Goal: Task Accomplishment & Management: Complete application form

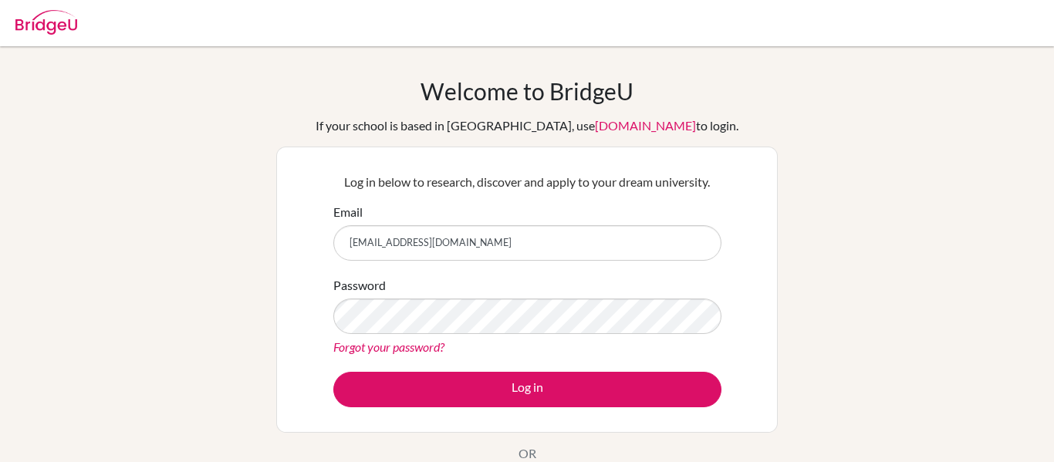
type input "[EMAIL_ADDRESS][DOMAIN_NAME]"
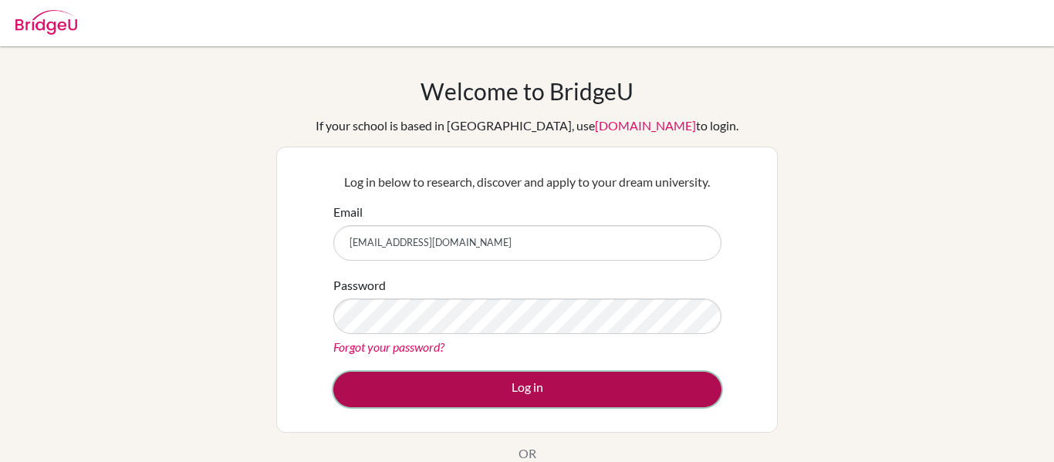
click at [412, 382] on button "Log in" at bounding box center [527, 389] width 388 height 35
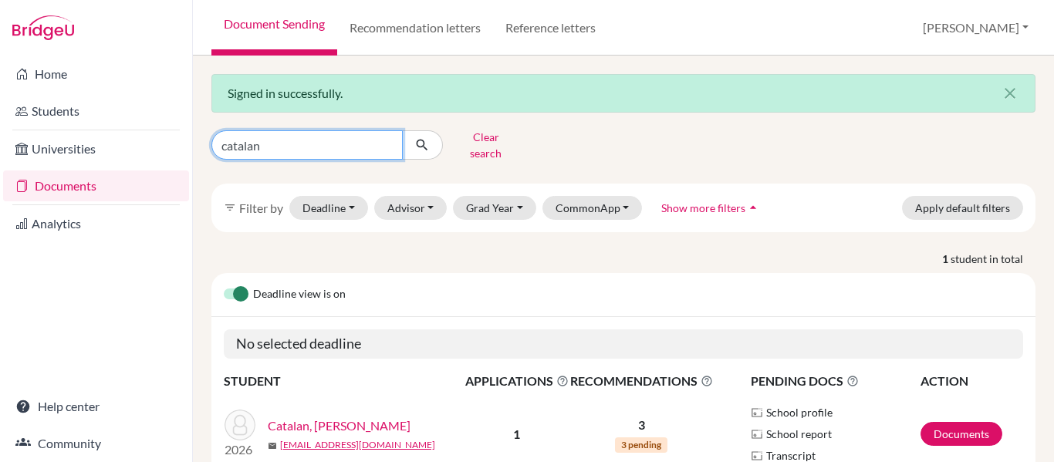
click at [268, 144] on input "catalan" at bounding box center [306, 144] width 191 height 29
type input "c"
type input "irias"
click at [422, 141] on icon "submit" at bounding box center [421, 144] width 15 height 15
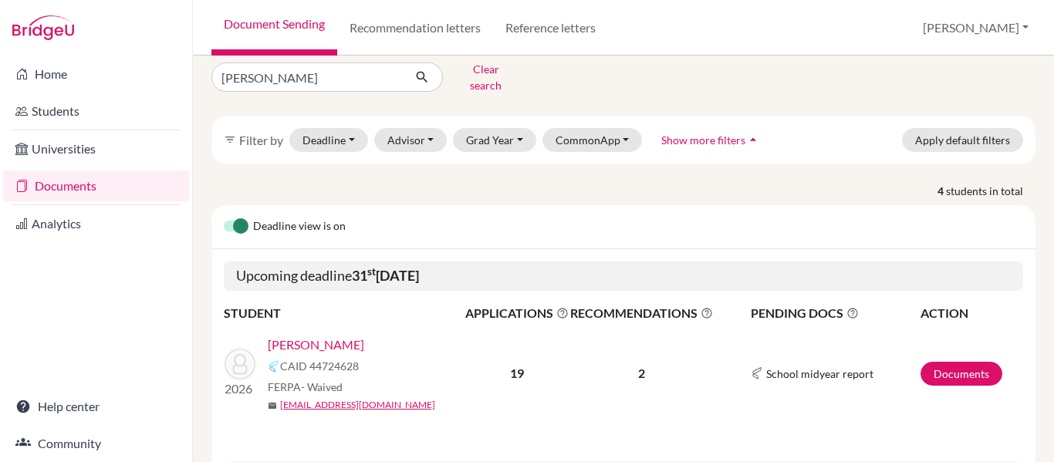
scroll to position [77, 0]
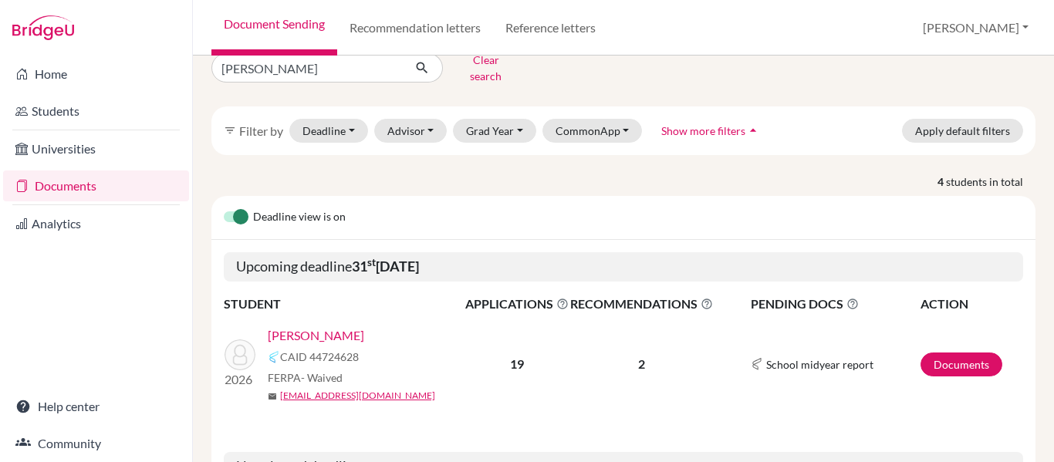
click at [316, 326] on link "[PERSON_NAME]" at bounding box center [316, 335] width 96 height 19
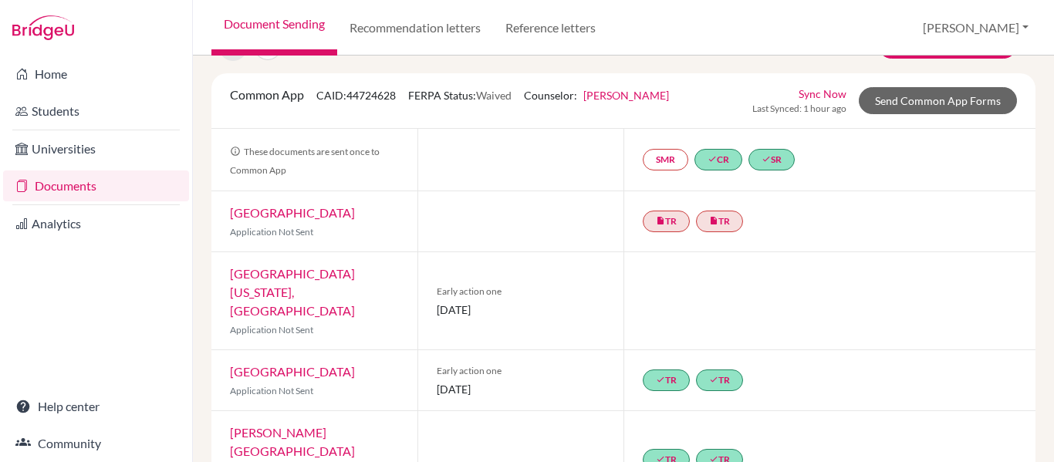
scroll to position [79, 0]
click at [296, 211] on link "[GEOGRAPHIC_DATA]" at bounding box center [292, 211] width 125 height 15
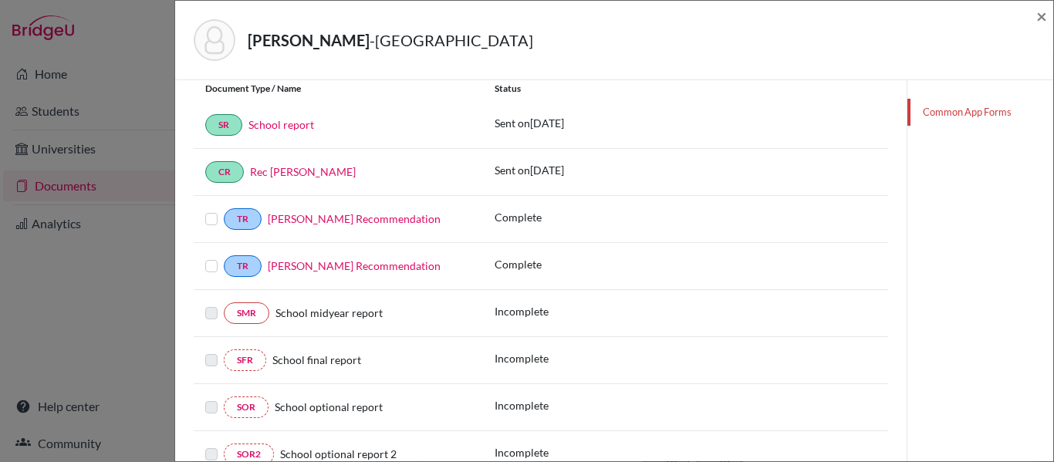
scroll to position [268, 0]
click at [325, 218] on link "Angel Ulloa’s Recommendation" at bounding box center [354, 217] width 173 height 13
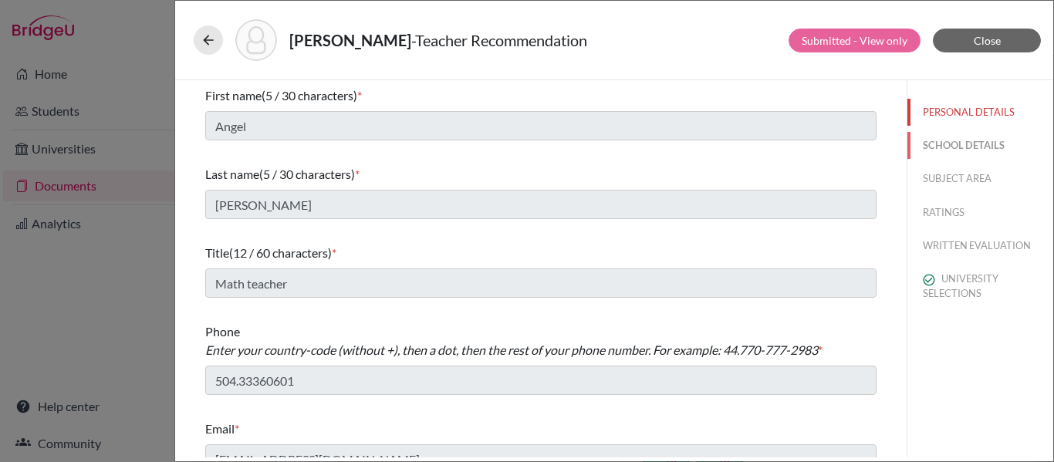
click at [988, 147] on button "SCHOOL DETAILS" at bounding box center [980, 145] width 146 height 27
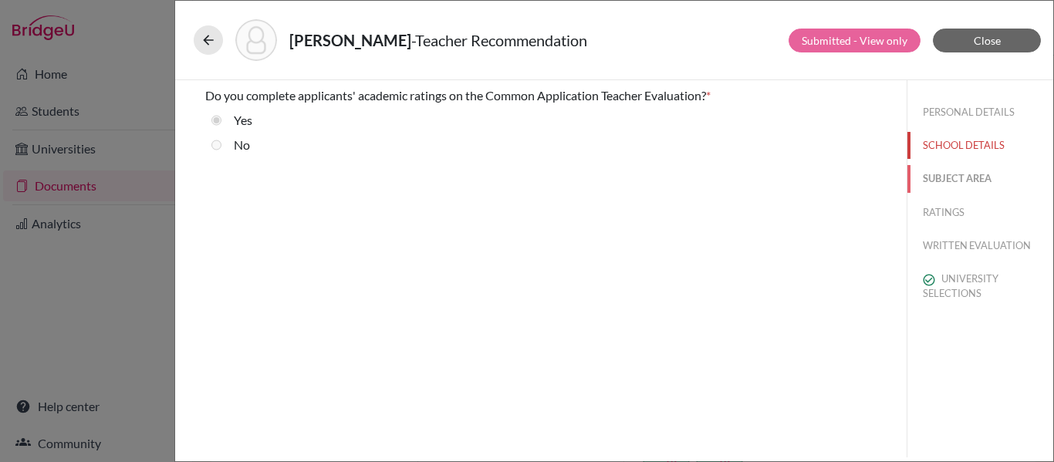
click at [968, 180] on button "SUBJECT AREA" at bounding box center [980, 178] width 146 height 27
select select "0"
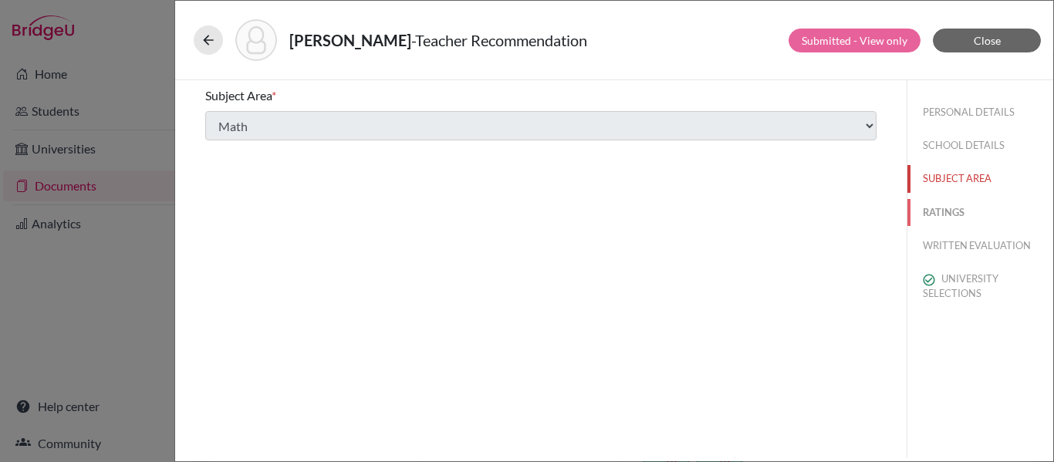
click at [947, 215] on button "RATINGS" at bounding box center [980, 212] width 146 height 27
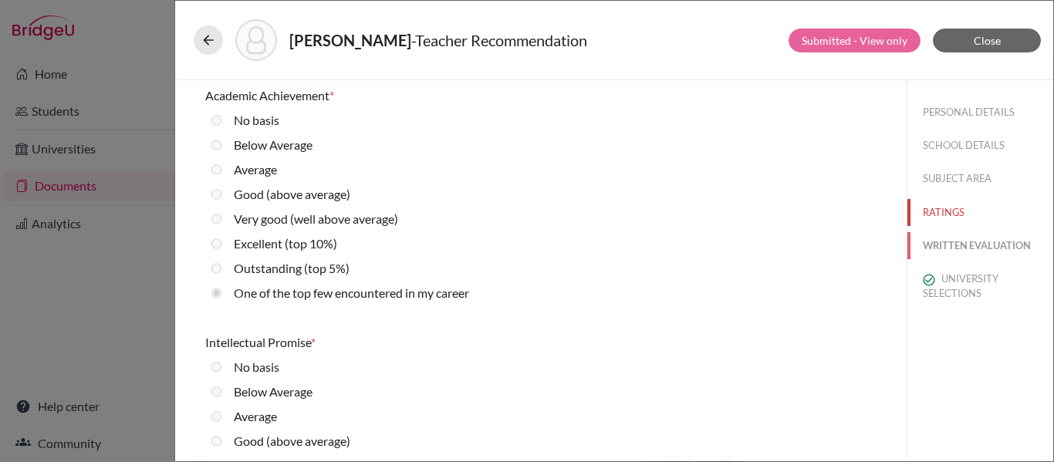
click at [967, 246] on button "WRITTEN EVALUATION" at bounding box center [980, 245] width 146 height 27
radio Average "true"
radio input "true"
radio average\) "true"
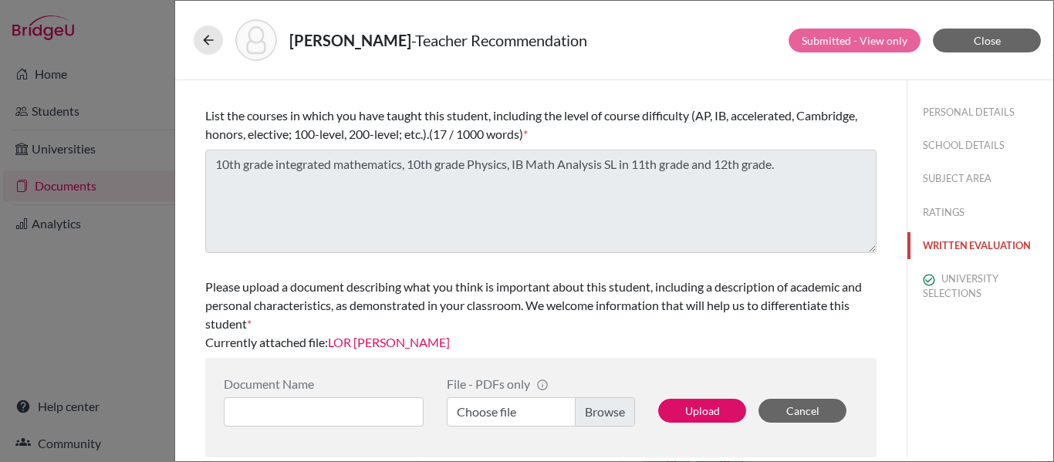
scroll to position [504, 0]
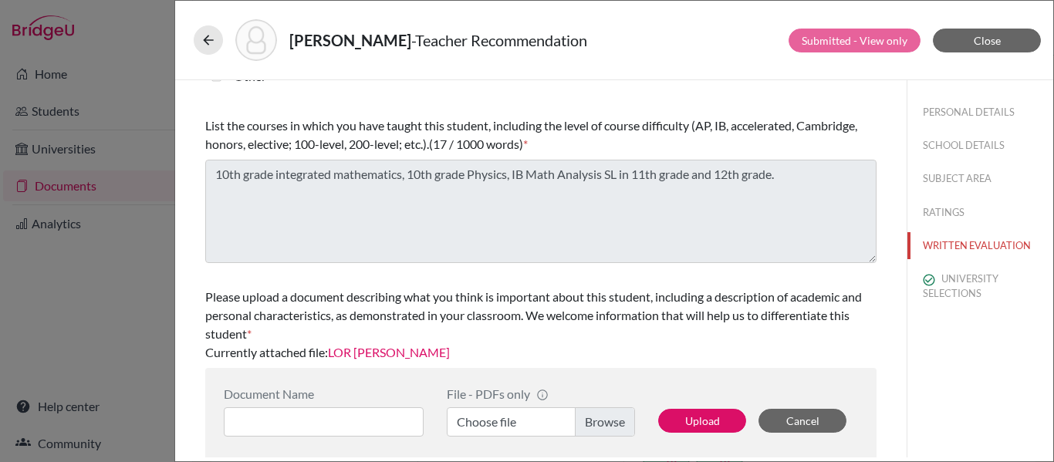
click at [397, 353] on link "LOR Valeria Irias" at bounding box center [389, 352] width 122 height 15
click at [969, 281] on button "UNIVERSITY SELECTIONS" at bounding box center [980, 286] width 146 height 42
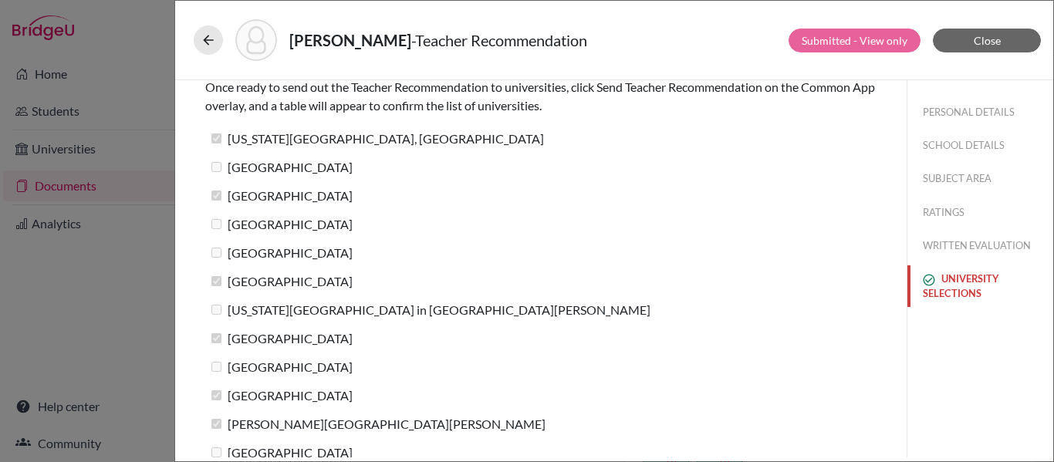
scroll to position [91, 0]
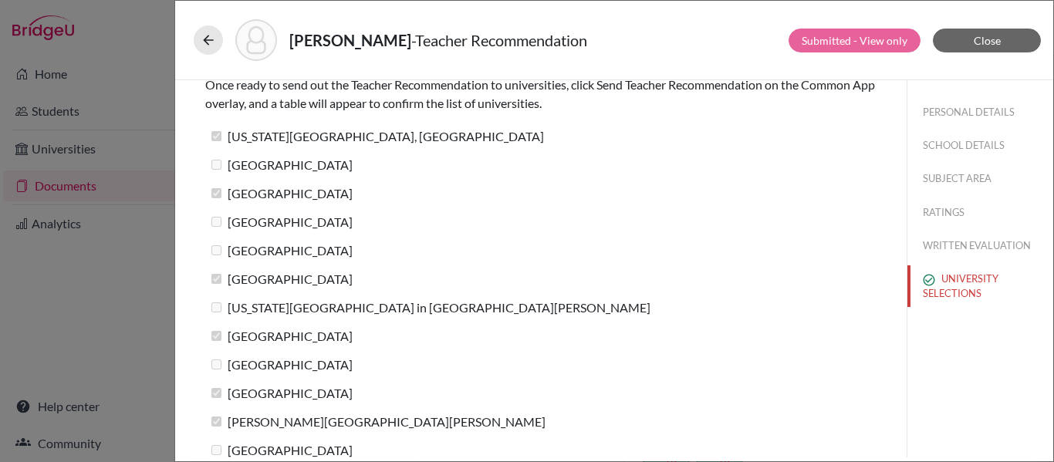
click at [278, 166] on label "Yale University" at bounding box center [278, 165] width 147 height 22
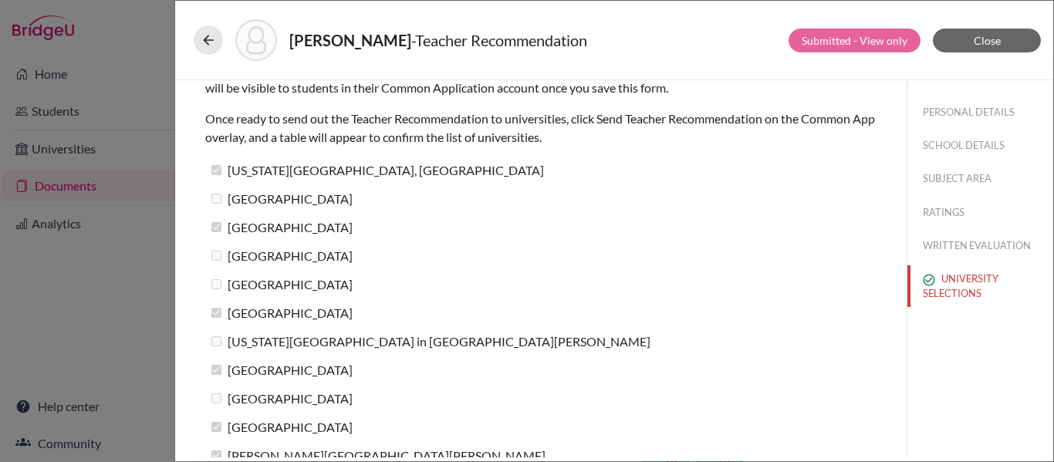
scroll to position [42, 0]
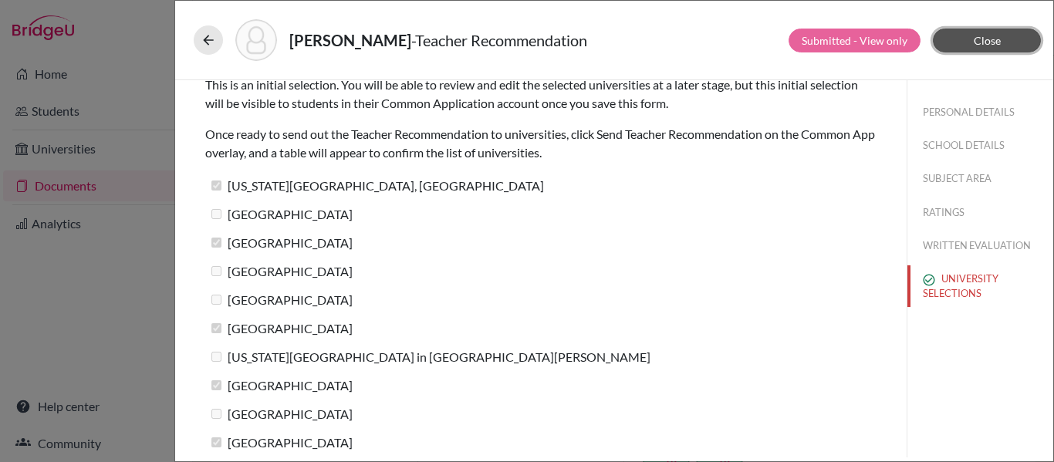
click at [1001, 31] on button "Close" at bounding box center [987, 41] width 108 height 24
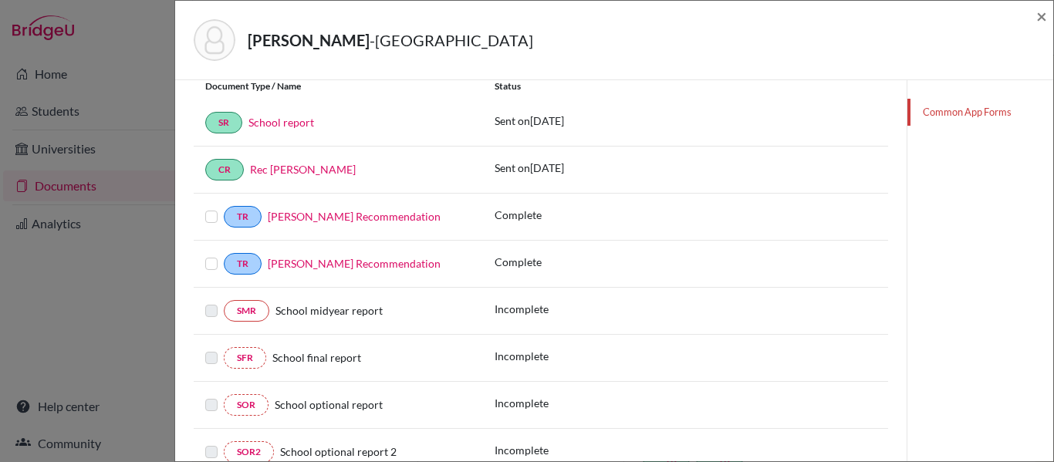
scroll to position [263, 0]
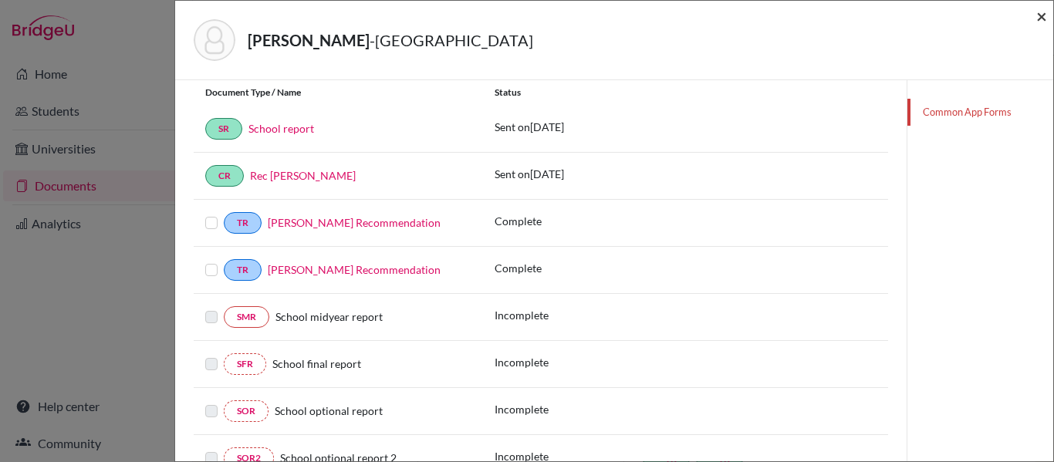
click at [1040, 15] on span "×" at bounding box center [1041, 16] width 11 height 22
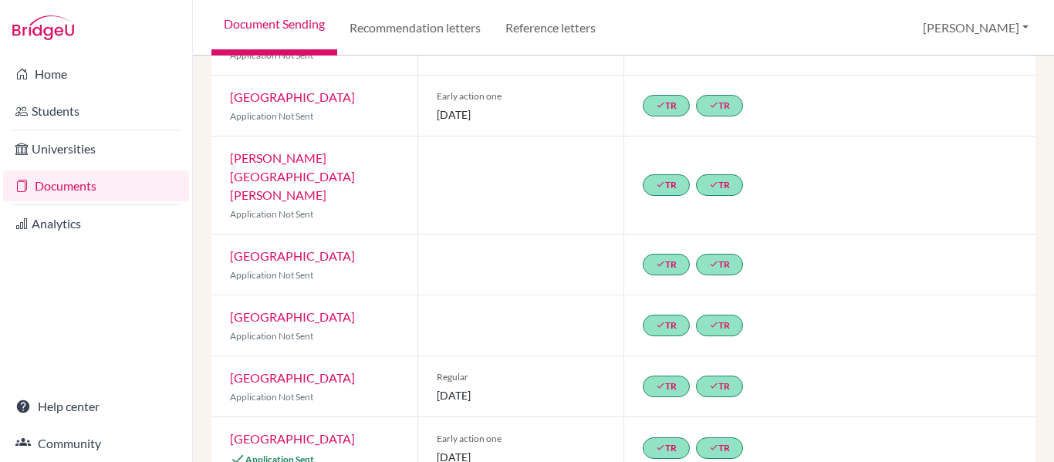
scroll to position [76, 0]
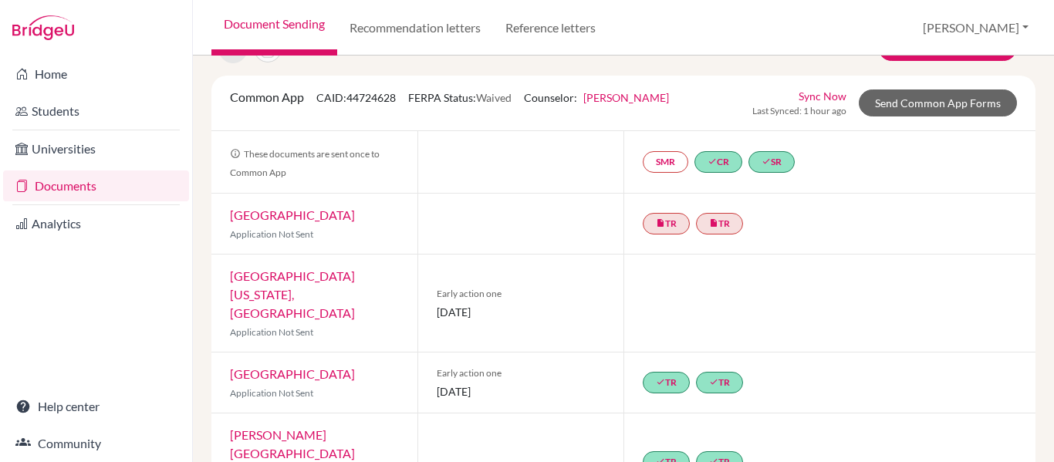
click at [69, 184] on link "Documents" at bounding box center [96, 186] width 186 height 31
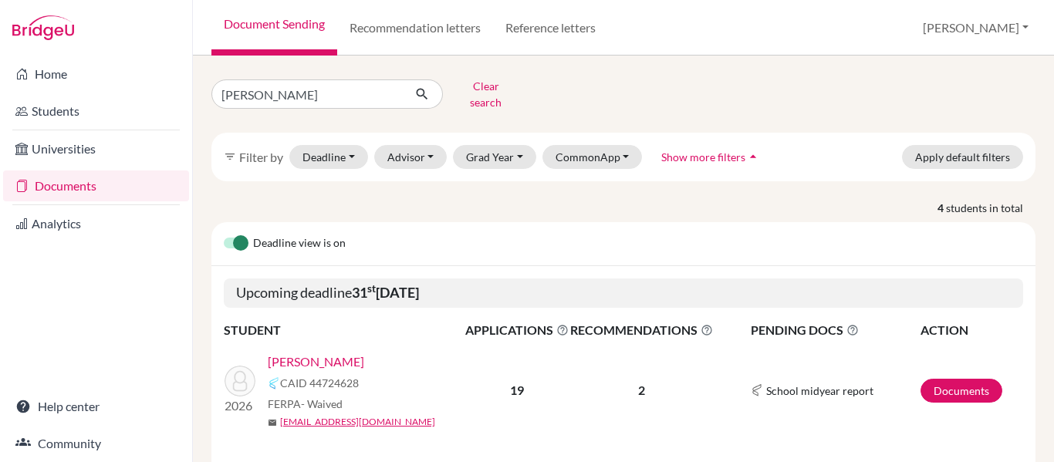
click at [317, 353] on link "[PERSON_NAME]" at bounding box center [316, 362] width 96 height 19
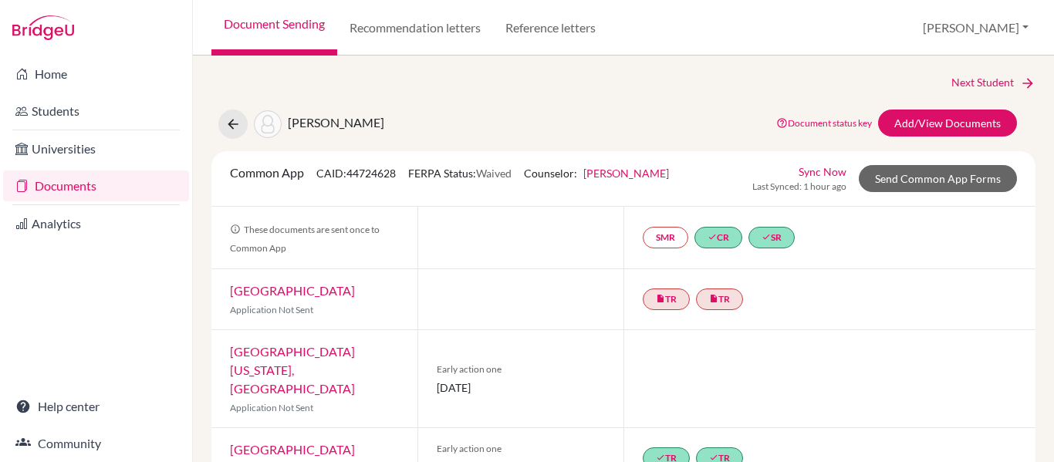
click at [70, 190] on link "Documents" at bounding box center [96, 186] width 186 height 31
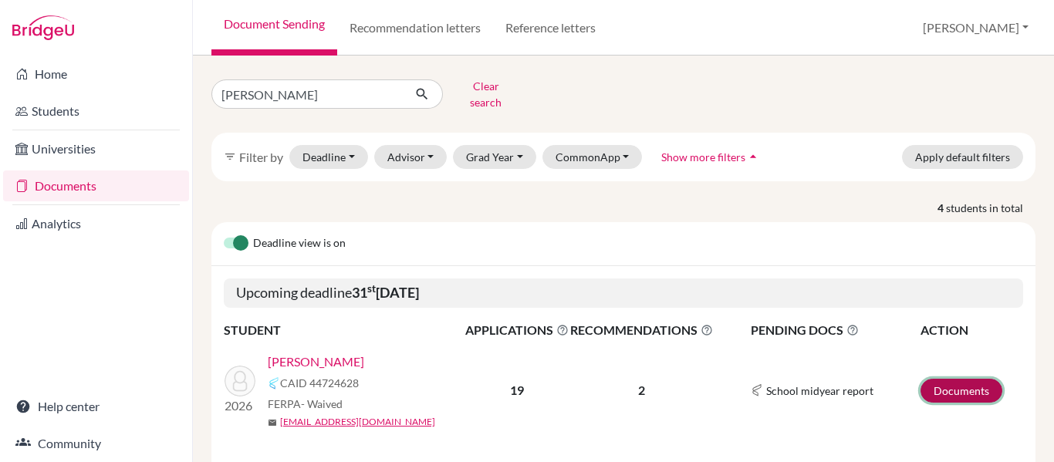
click at [964, 379] on link "Documents" at bounding box center [961, 391] width 82 height 24
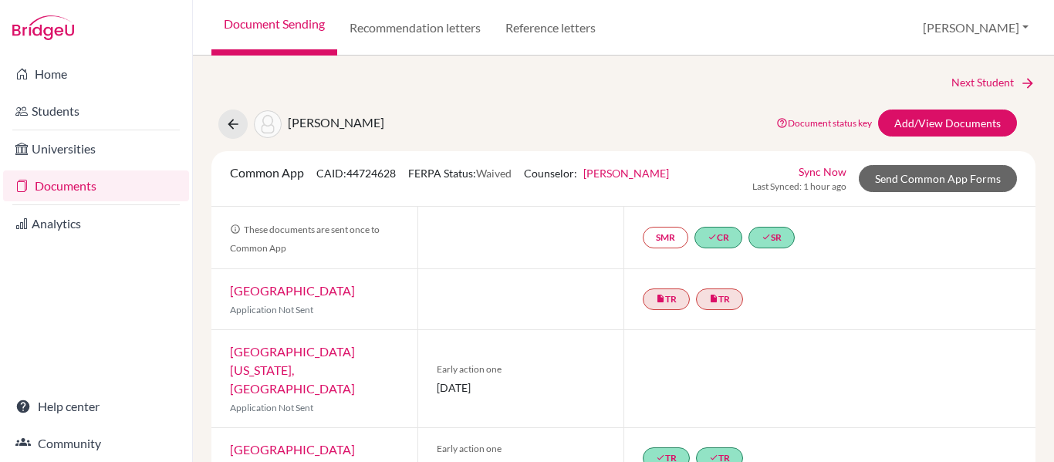
click at [242, 112] on div "[PERSON_NAME]" at bounding box center [301, 124] width 166 height 29
click at [239, 120] on icon at bounding box center [232, 123] width 15 height 15
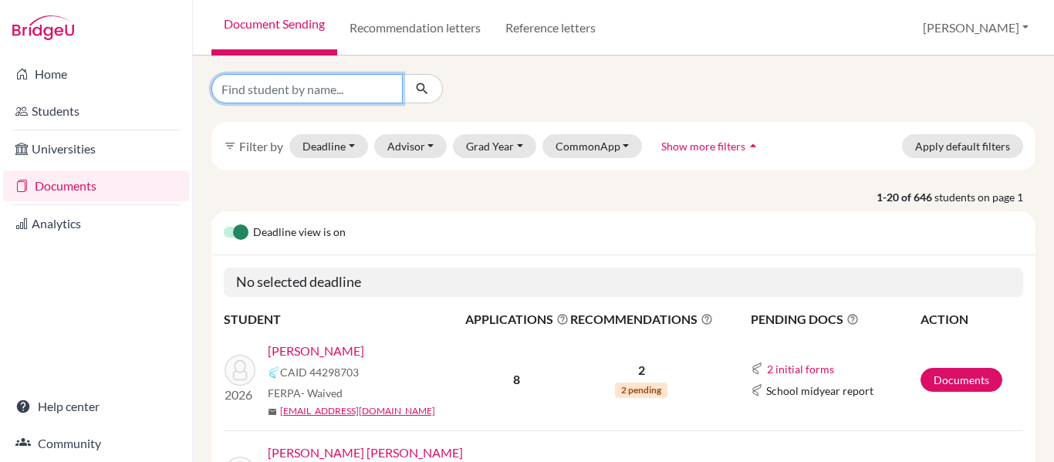
click at [235, 100] on input "Find student by name..." at bounding box center [306, 88] width 191 height 29
type input "[PERSON_NAME]"
click at [421, 84] on icon "submit" at bounding box center [421, 88] width 15 height 15
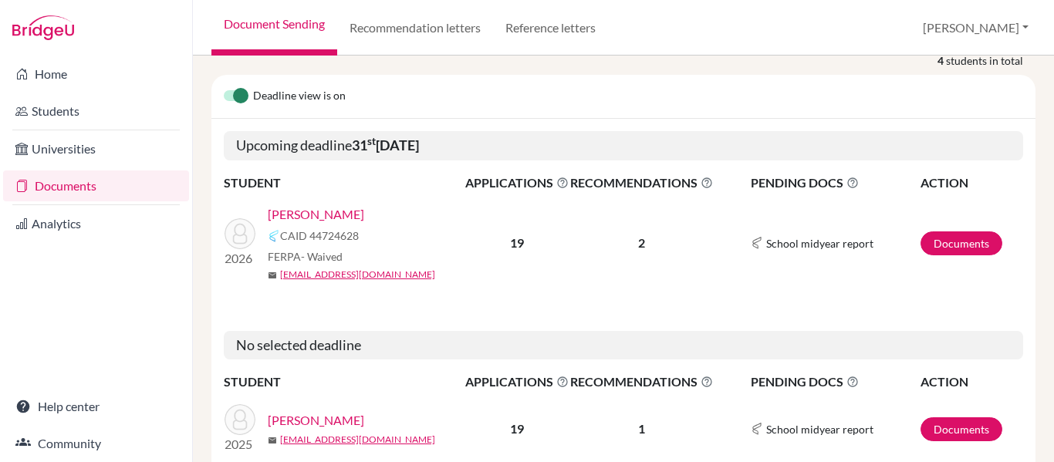
scroll to position [135, 0]
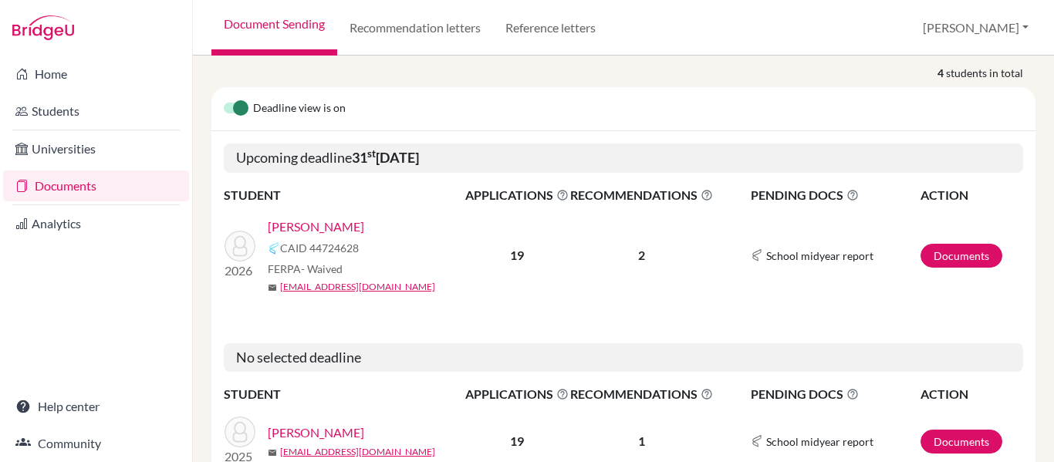
click at [287, 218] on link "[PERSON_NAME]" at bounding box center [316, 227] width 96 height 19
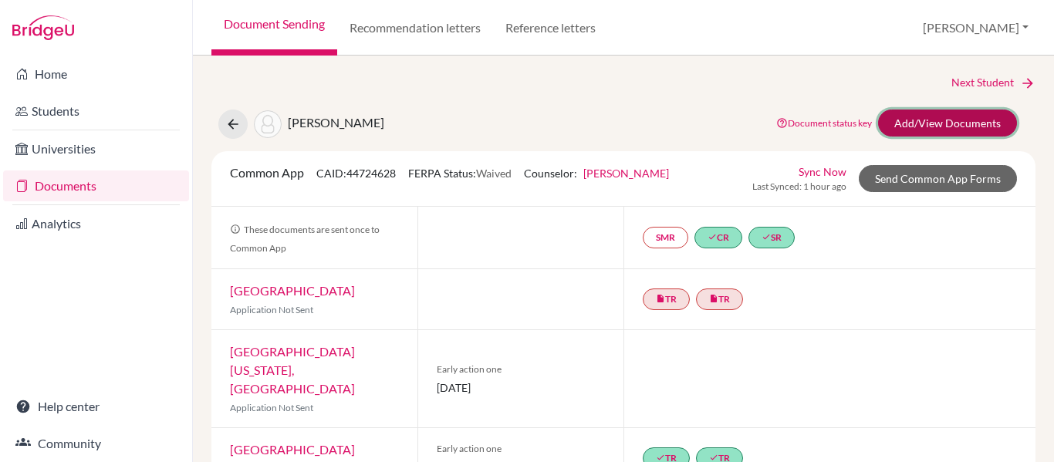
click at [947, 122] on link "Add/View Documents" at bounding box center [947, 123] width 139 height 27
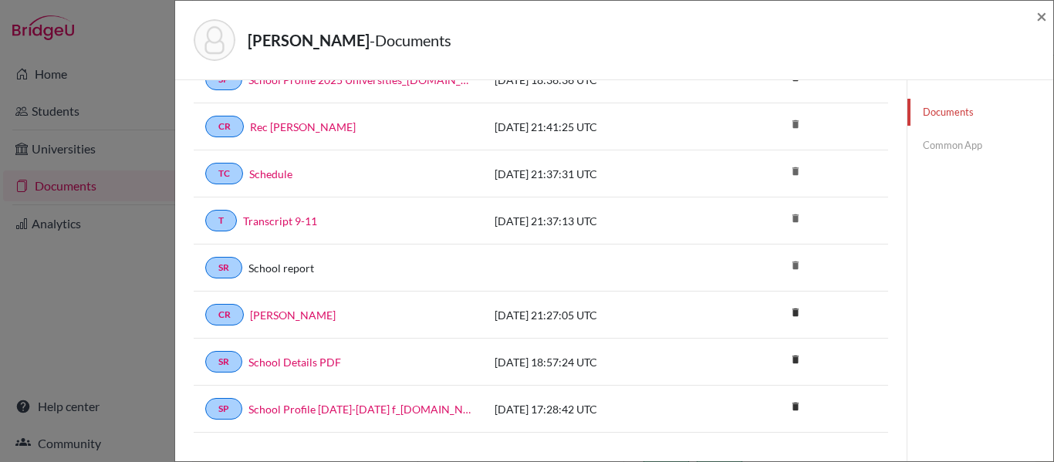
scroll to position [194, 0]
click at [1042, 13] on span "×" at bounding box center [1041, 16] width 11 height 22
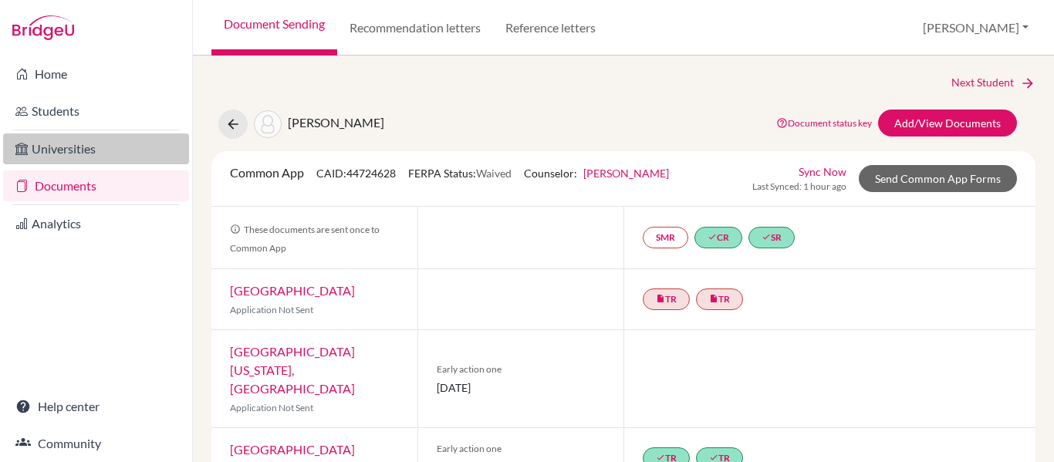
click at [103, 148] on link "Universities" at bounding box center [96, 148] width 186 height 31
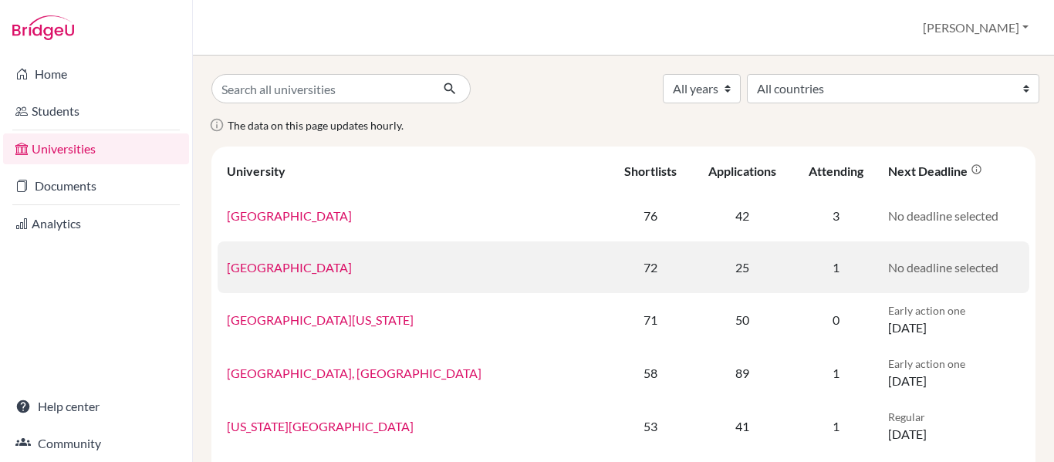
click at [254, 265] on link "University of Navarra" at bounding box center [289, 267] width 125 height 15
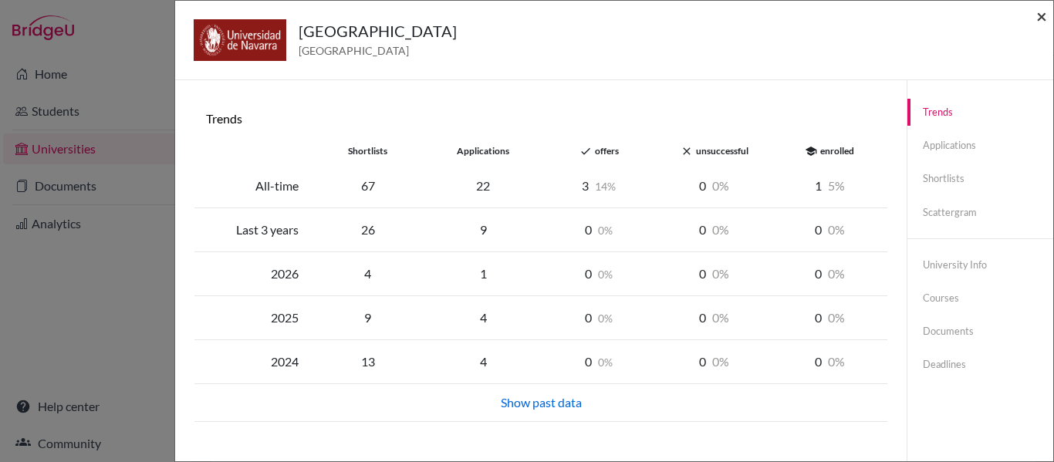
click at [1045, 16] on span "×" at bounding box center [1041, 16] width 11 height 22
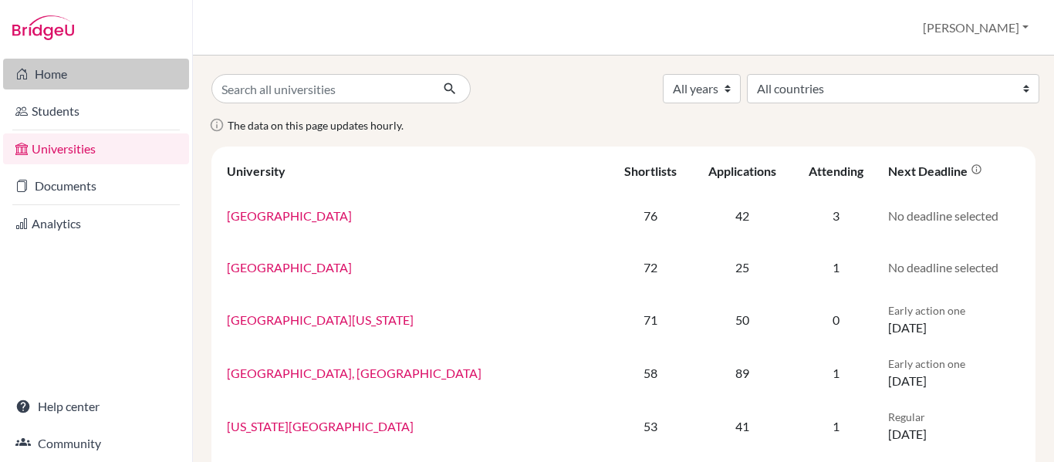
click at [35, 72] on link "Home" at bounding box center [96, 74] width 186 height 31
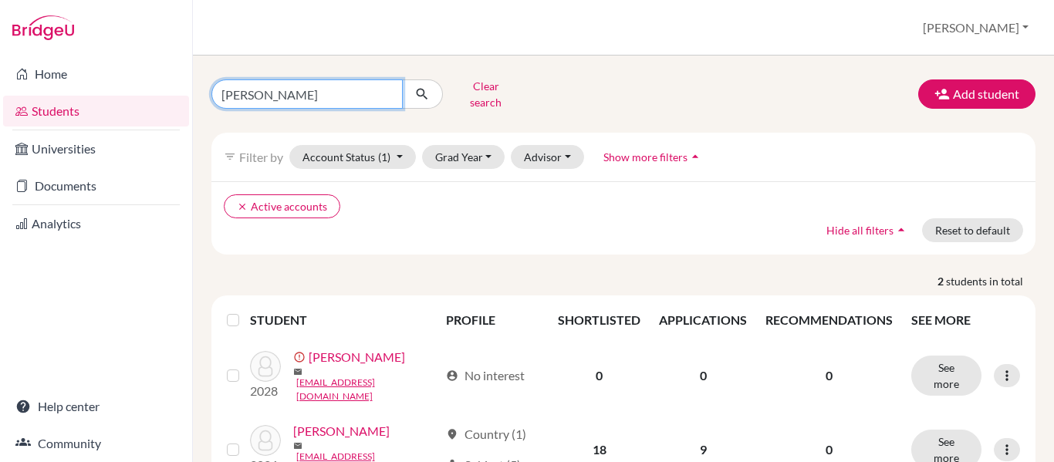
click at [252, 96] on input "[PERSON_NAME]" at bounding box center [306, 93] width 191 height 29
type input "t"
type input "[PERSON_NAME]"
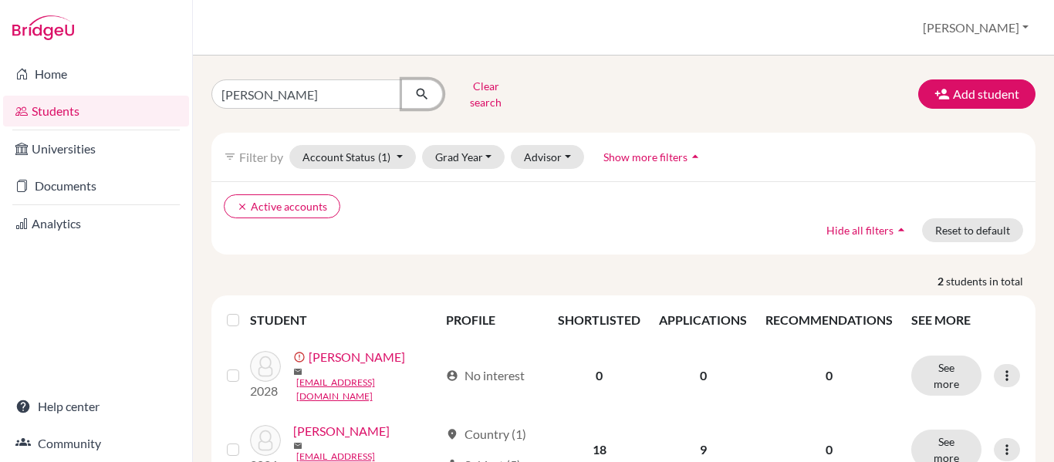
click at [421, 92] on icon "submit" at bounding box center [421, 93] width 15 height 15
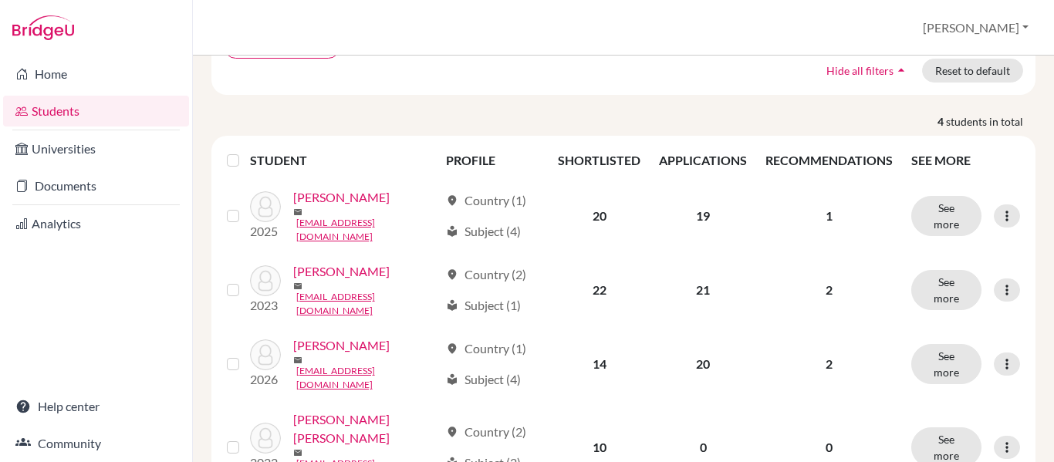
scroll to position [181, 0]
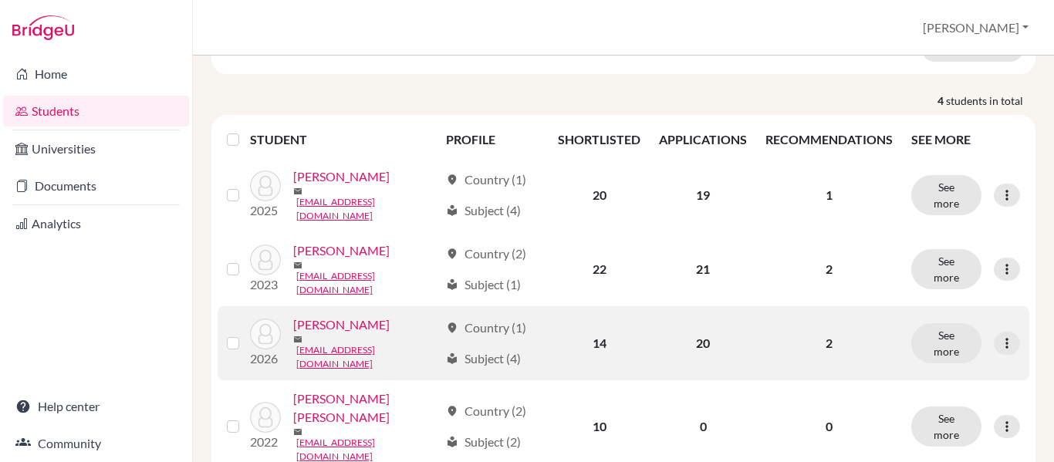
click at [348, 316] on link "[PERSON_NAME]" at bounding box center [341, 325] width 96 height 19
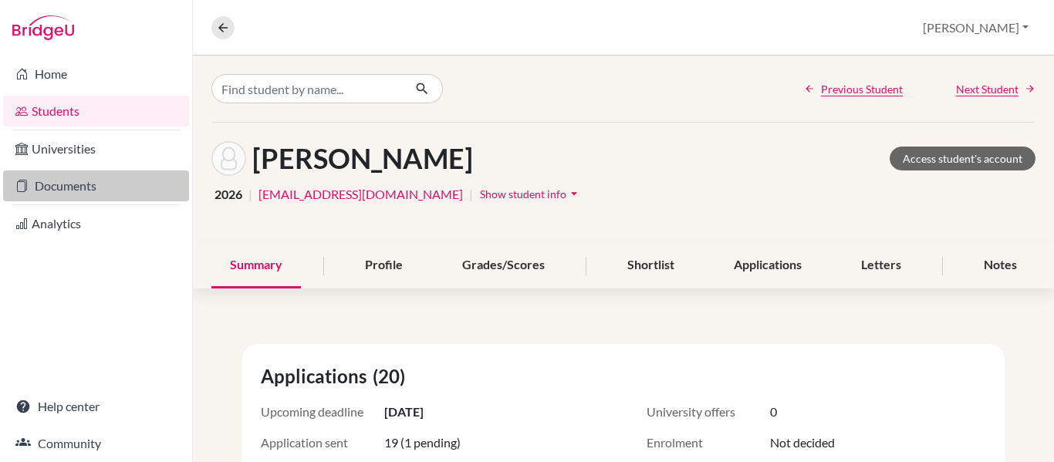
click at [87, 187] on link "Documents" at bounding box center [96, 186] width 186 height 31
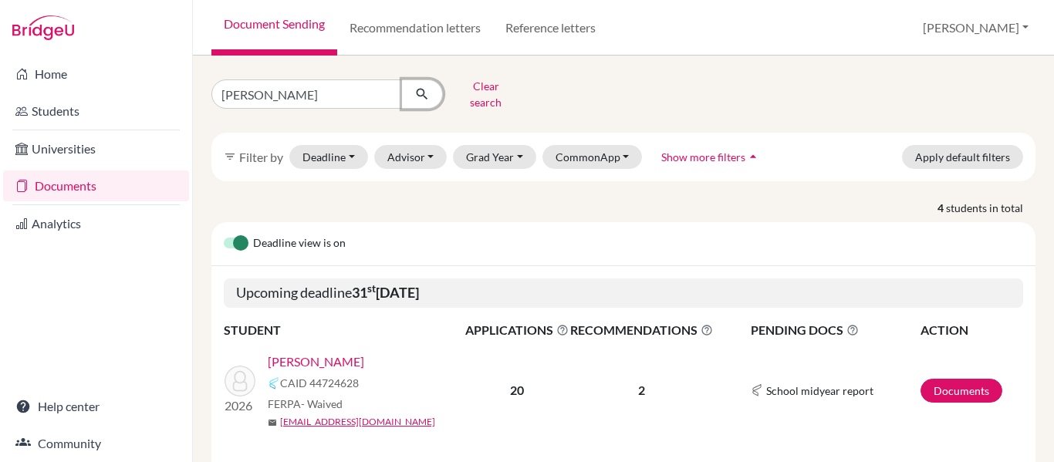
click at [422, 89] on icon "submit" at bounding box center [421, 93] width 15 height 15
click at [295, 353] on link "[PERSON_NAME]" at bounding box center [316, 362] width 96 height 19
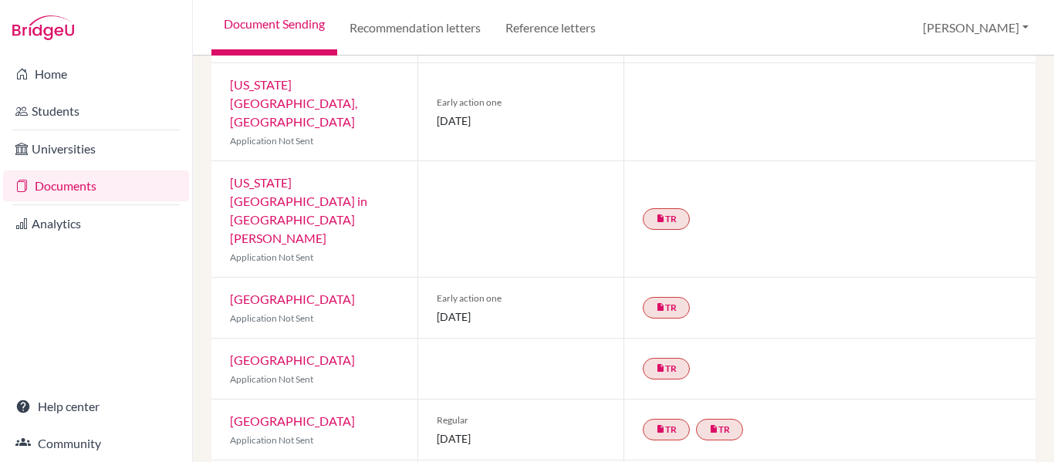
scroll to position [1259, 0]
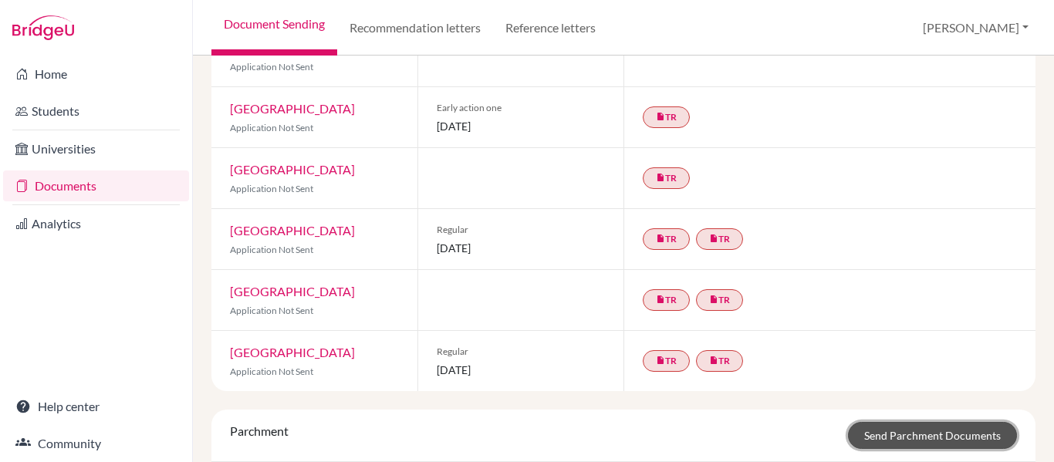
click at [897, 422] on link "Send Parchment Documents" at bounding box center [932, 435] width 169 height 27
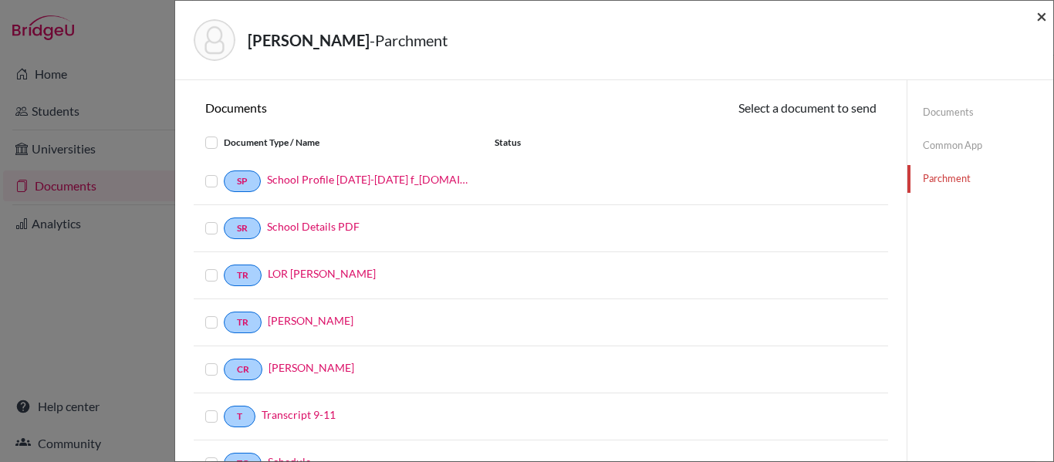
click at [1043, 13] on span "×" at bounding box center [1041, 16] width 11 height 22
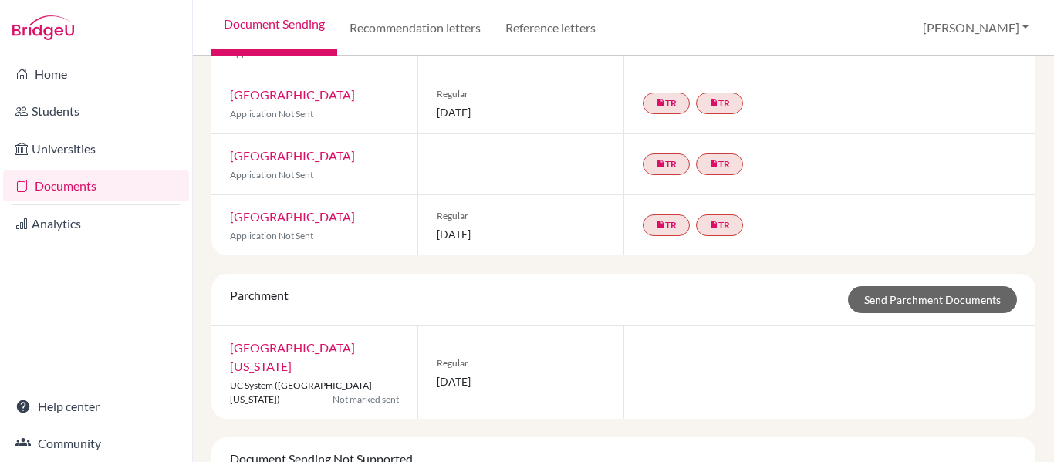
scroll to position [1400, 0]
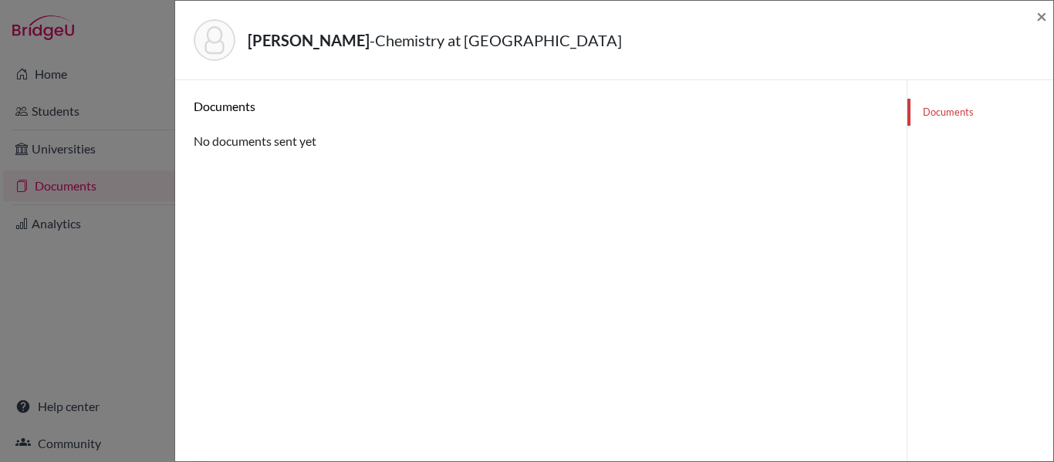
click at [936, 111] on link "Documents" at bounding box center [980, 112] width 146 height 27
click at [1044, 15] on span "×" at bounding box center [1041, 16] width 11 height 22
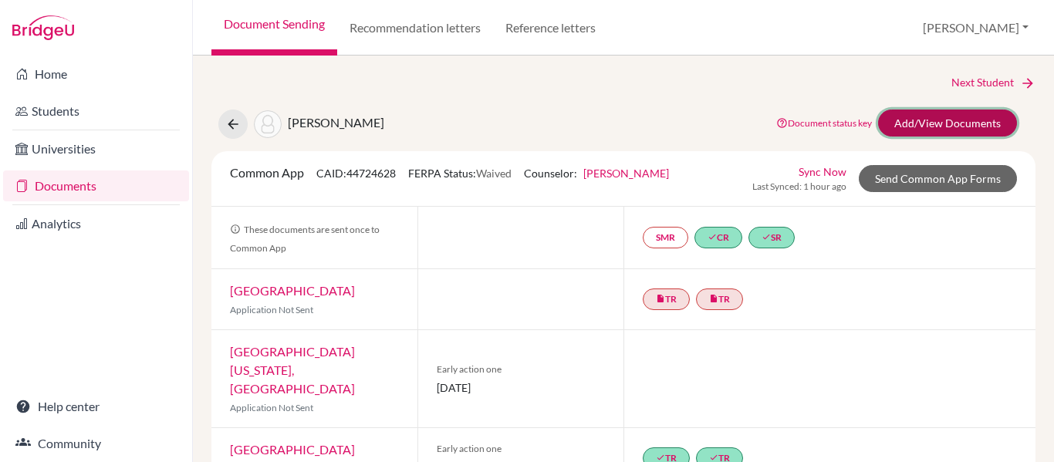
click at [918, 123] on link "Add/View Documents" at bounding box center [947, 123] width 139 height 27
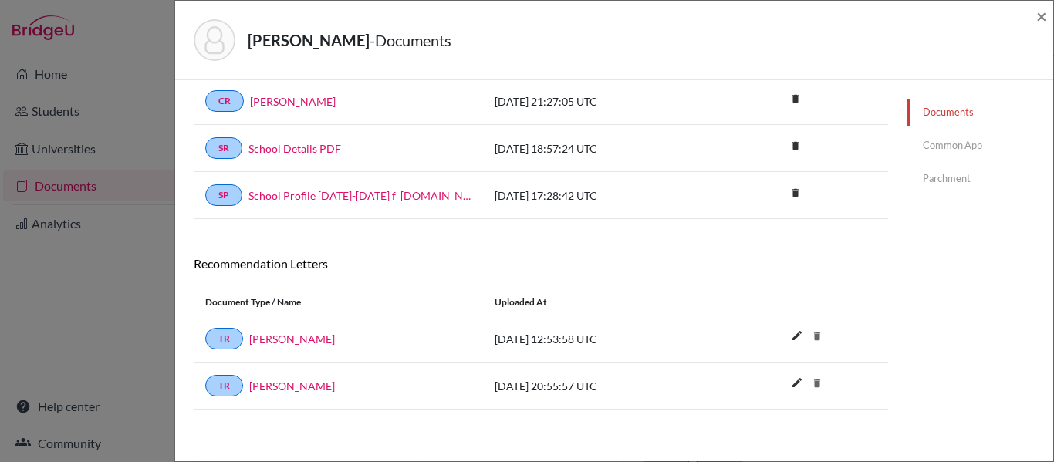
scroll to position [410, 0]
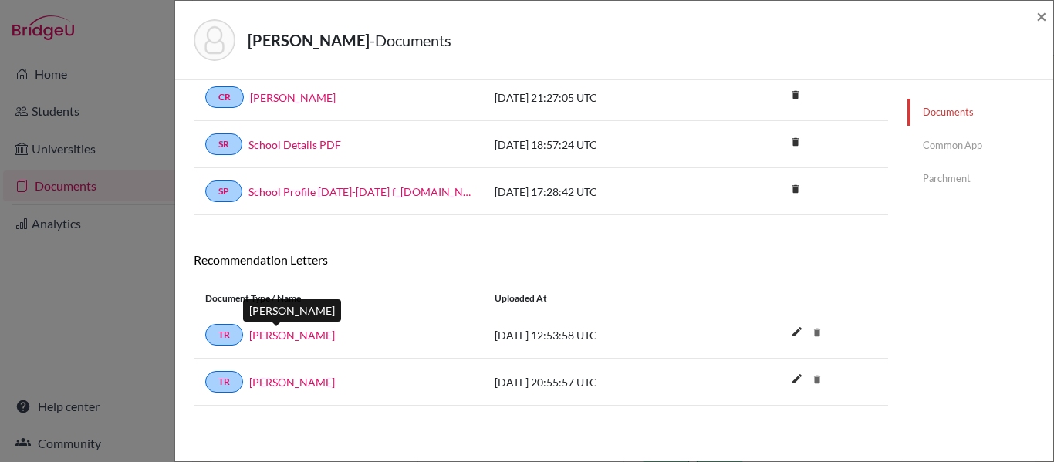
click at [285, 333] on link "[PERSON_NAME]" at bounding box center [292, 335] width 86 height 16
click at [1045, 16] on span "×" at bounding box center [1041, 16] width 11 height 22
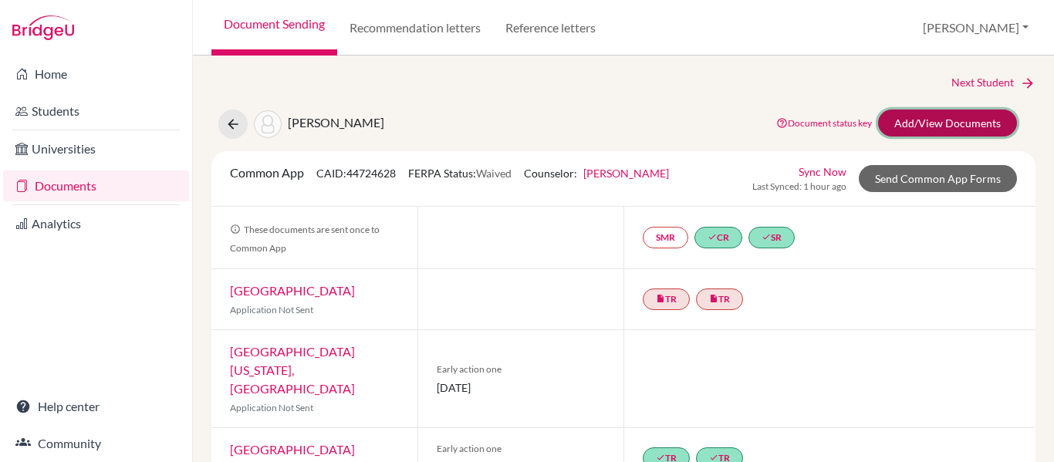
click at [907, 123] on link "Add/View Documents" at bounding box center [947, 123] width 139 height 27
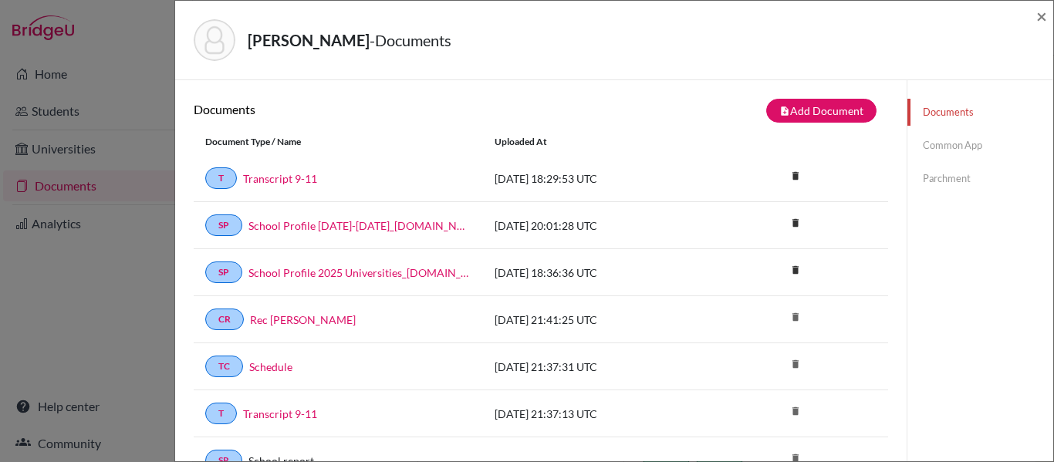
click at [961, 144] on link "Common App" at bounding box center [980, 145] width 146 height 27
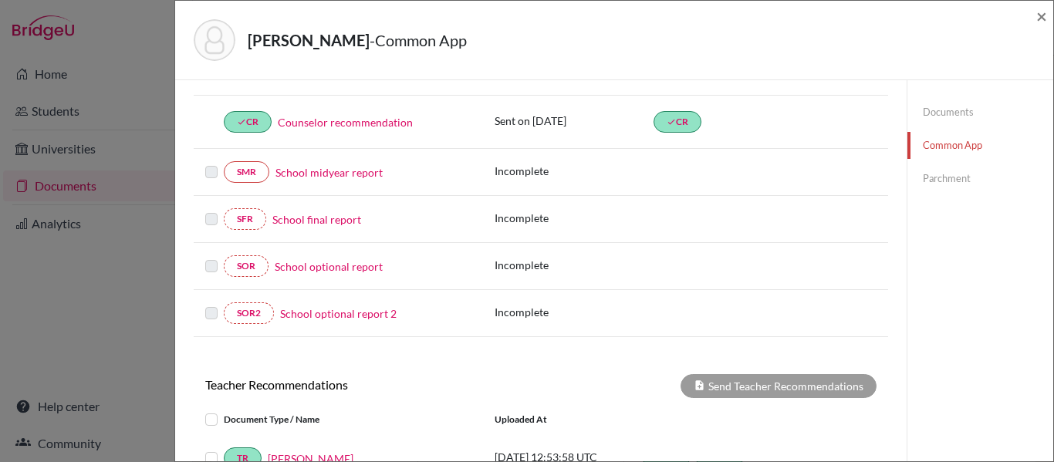
scroll to position [177, 0]
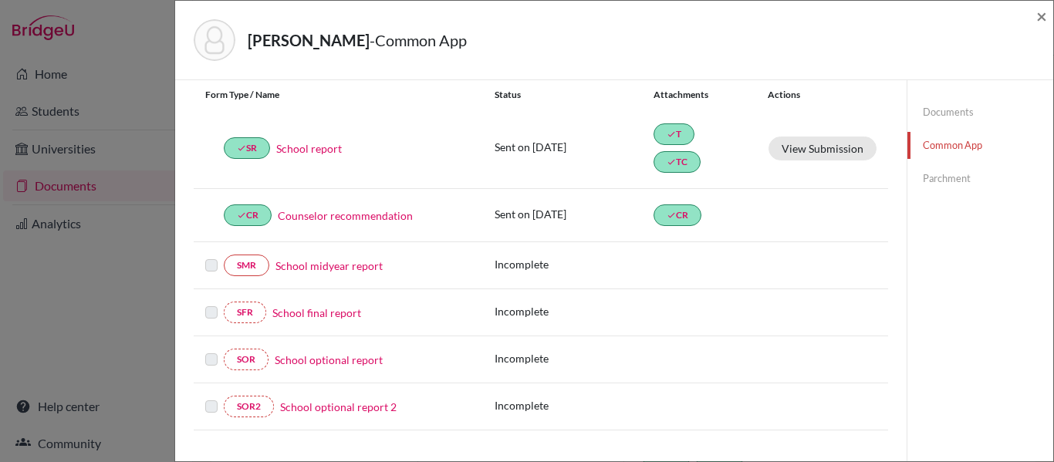
click at [948, 178] on link "Parchment" at bounding box center [980, 178] width 146 height 27
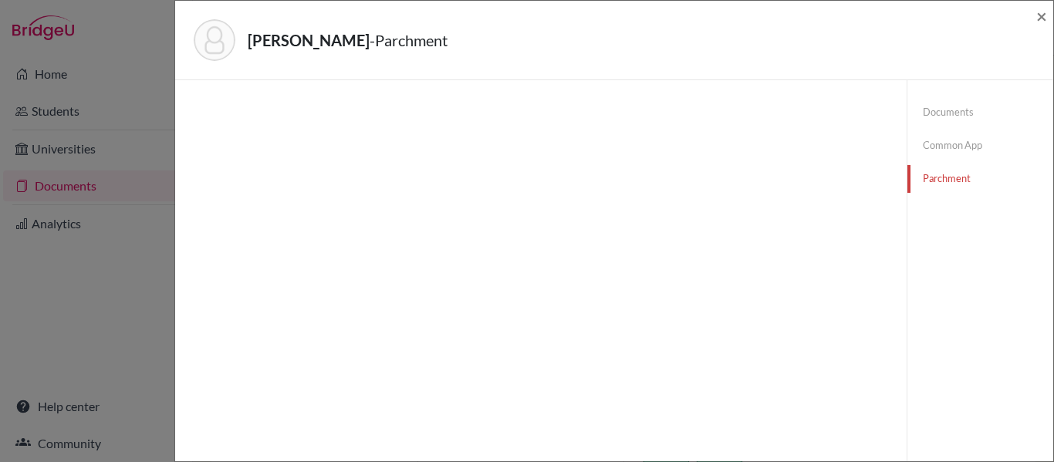
scroll to position [177, 0]
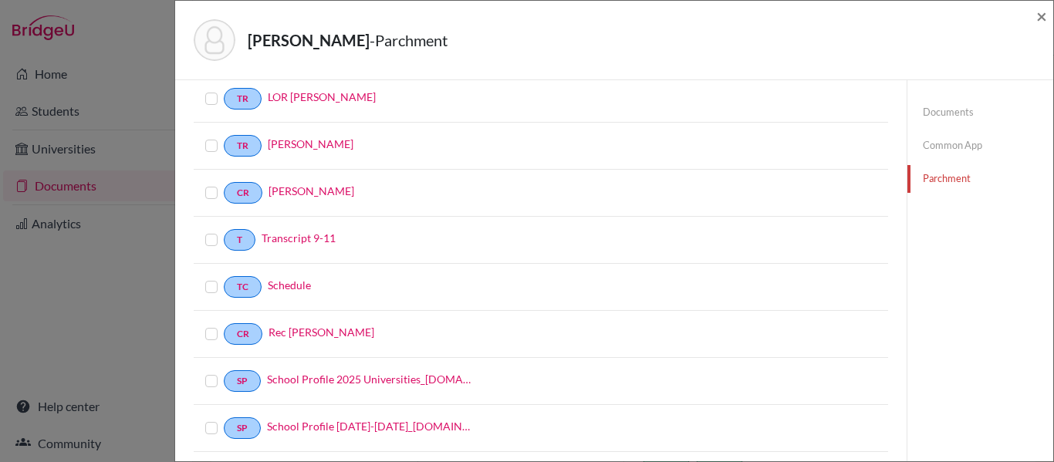
click at [224, 89] on label at bounding box center [224, 89] width 0 height 0
click at [0, 0] on input "checkbox" at bounding box center [0, 0] width 0 height 0
click at [224, 184] on label at bounding box center [224, 184] width 0 height 0
click at [0, 0] on input "checkbox" at bounding box center [0, 0] width 0 height 0
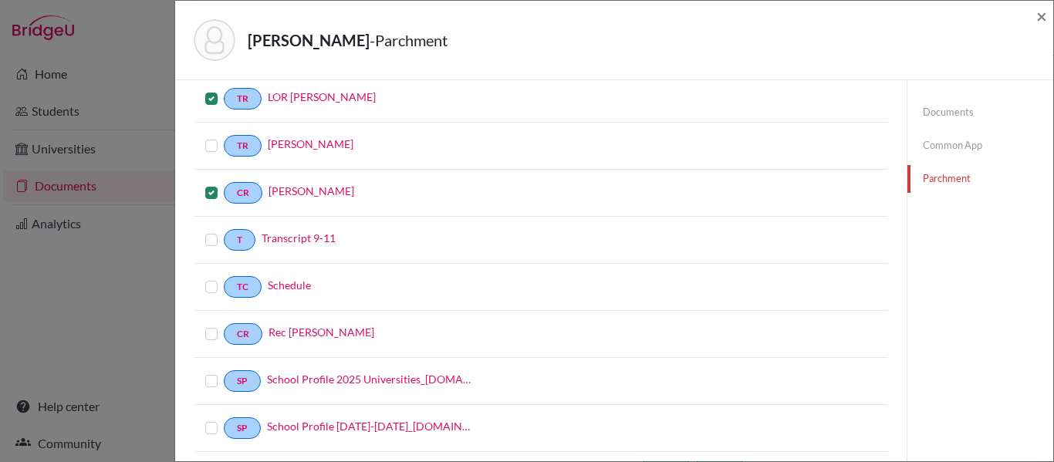
click at [224, 137] on label at bounding box center [224, 137] width 0 height 0
click at [0, 0] on input "checkbox" at bounding box center [0, 0] width 0 height 0
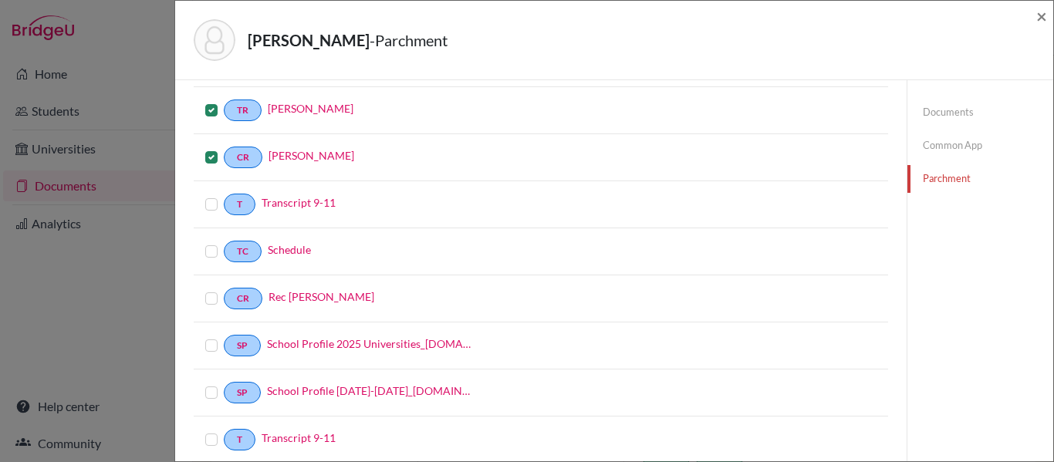
scroll to position [215, 0]
click at [224, 194] on label at bounding box center [224, 194] width 0 height 0
click at [0, 0] on input "checkbox" at bounding box center [0, 0] width 0 height 0
click at [224, 241] on label at bounding box center [224, 241] width 0 height 0
click at [0, 0] on input "checkbox" at bounding box center [0, 0] width 0 height 0
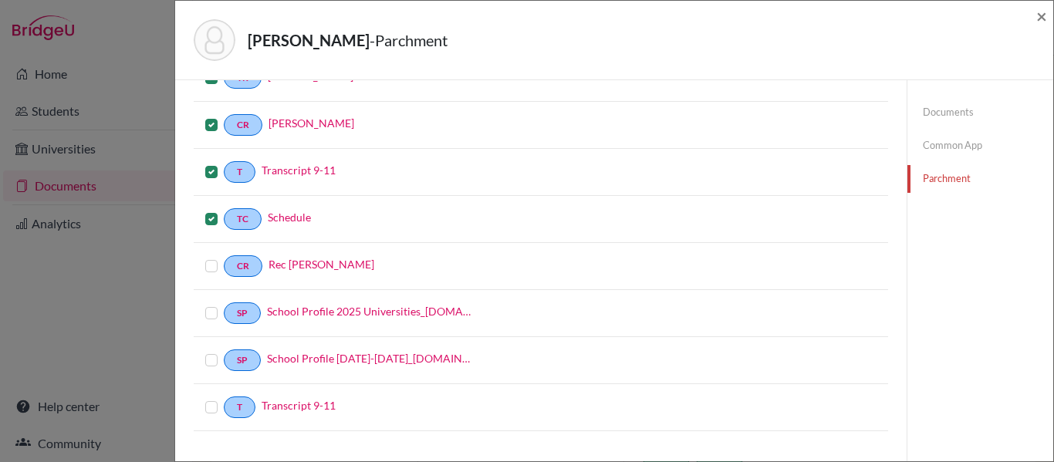
scroll to position [247, 0]
click at [224, 303] on label at bounding box center [224, 303] width 0 height 0
click at [0, 0] on input "checkbox" at bounding box center [0, 0] width 0 height 0
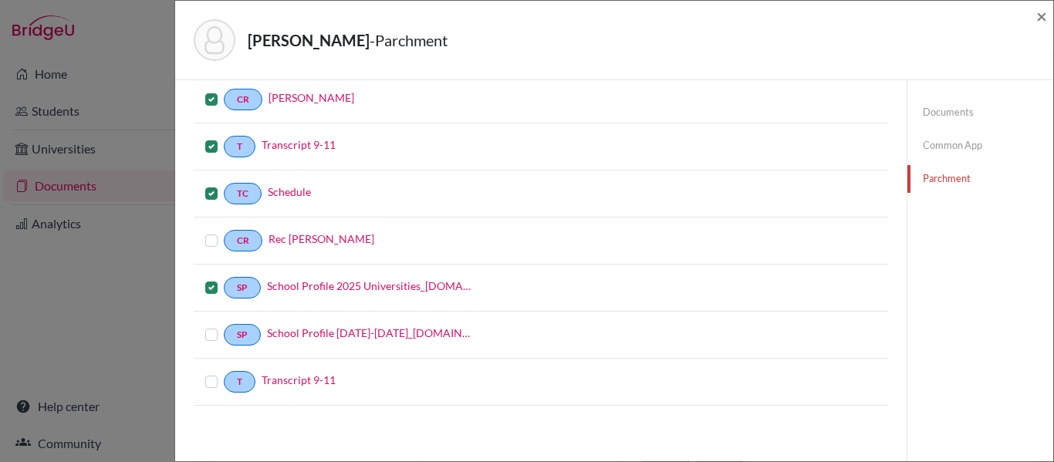
scroll to position [0, 0]
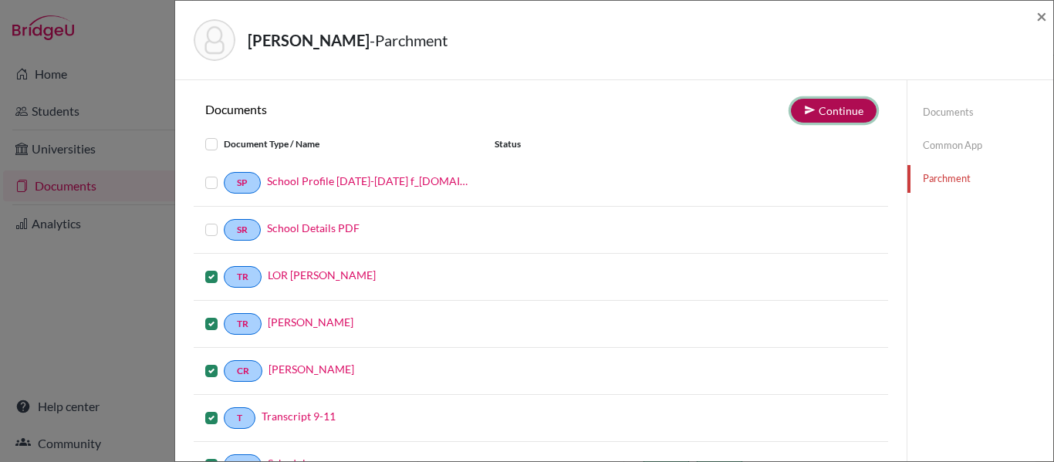
click at [842, 107] on button "Continue" at bounding box center [834, 111] width 86 height 24
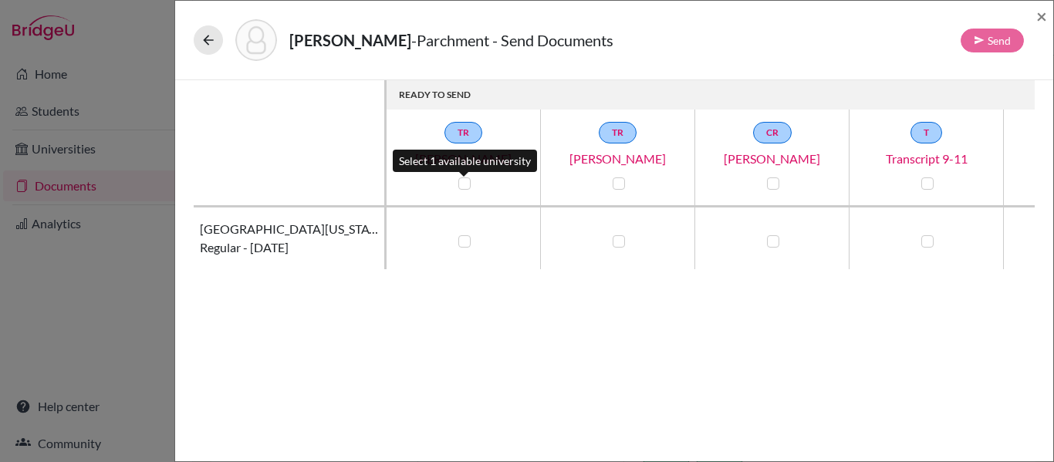
click at [461, 182] on label at bounding box center [464, 183] width 12 height 12
click at [461, 182] on input "checkbox" at bounding box center [460, 181] width 12 height 15
checkbox input "true"
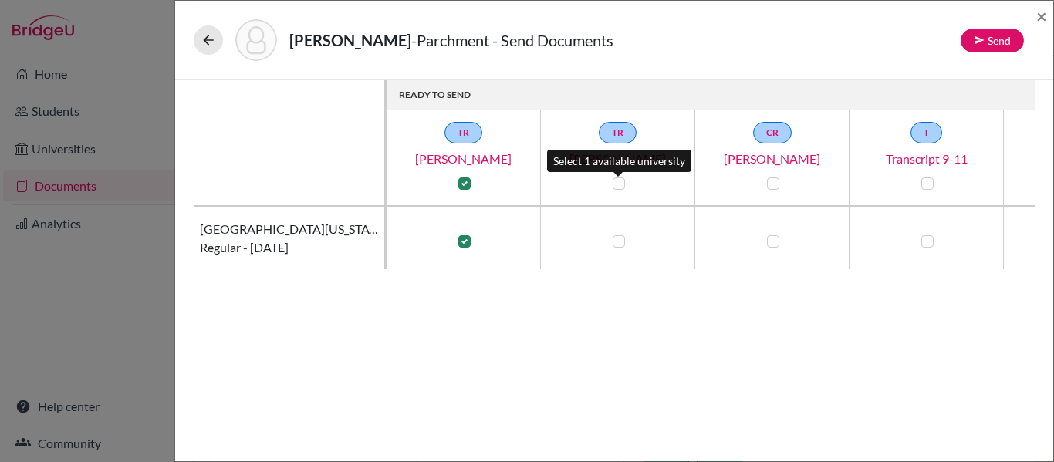
click at [622, 184] on label at bounding box center [619, 183] width 12 height 12
click at [621, 184] on input "checkbox" at bounding box center [615, 181] width 12 height 15
checkbox input "true"
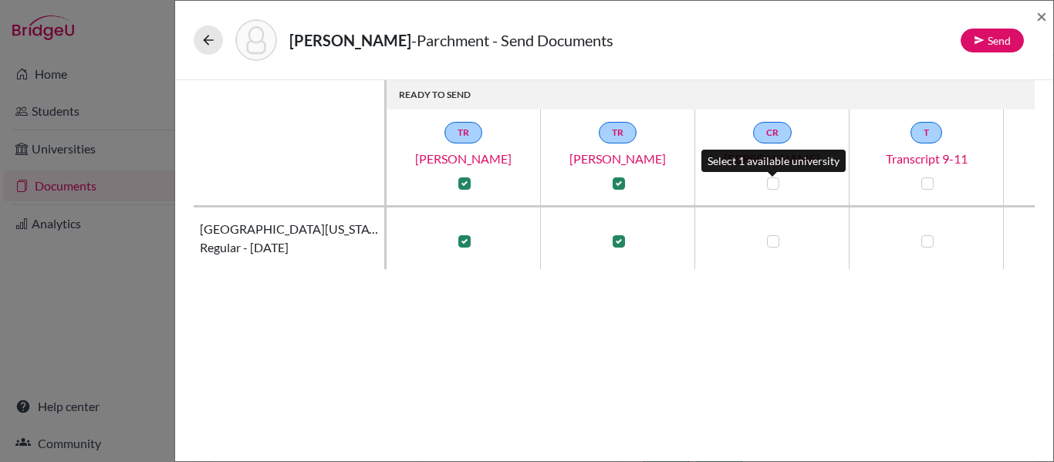
click at [773, 184] on label at bounding box center [773, 183] width 12 height 12
click at [773, 184] on input "checkbox" at bounding box center [769, 181] width 12 height 15
checkbox input "true"
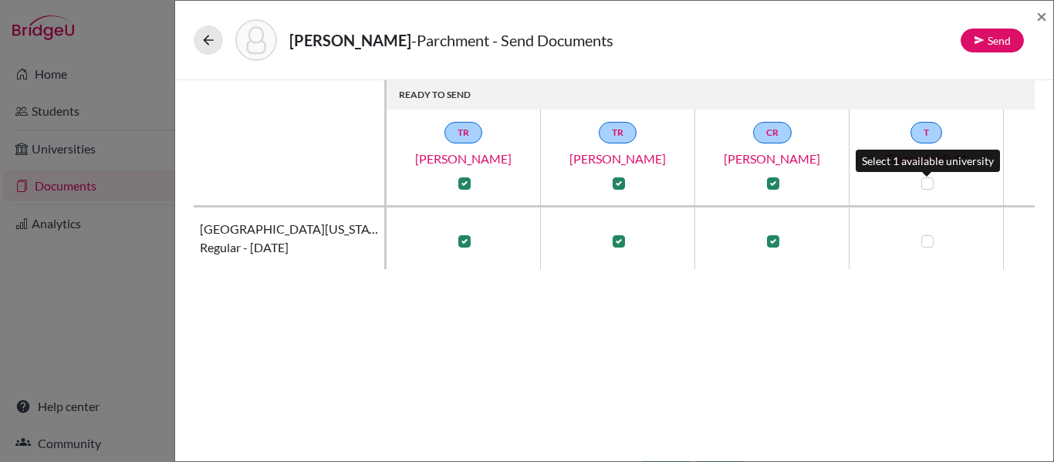
click at [924, 184] on label at bounding box center [927, 183] width 12 height 12
click at [924, 184] on input "checkbox" at bounding box center [923, 181] width 12 height 15
checkbox input "true"
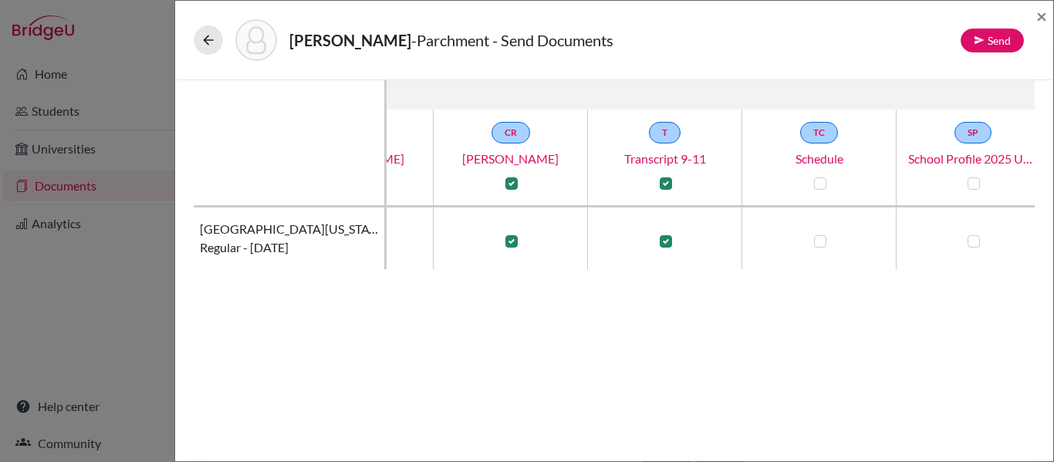
scroll to position [0, 274]
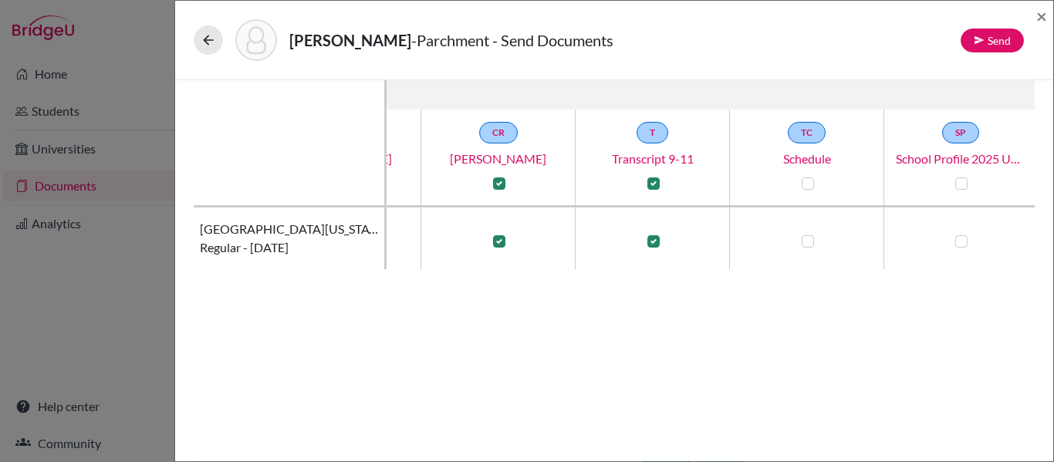
drag, startPoint x: 989, startPoint y: 254, endPoint x: 1025, endPoint y: 255, distance: 36.3
click at [1025, 255] on td at bounding box center [961, 239] width 154 height 62
